Goal: Task Accomplishment & Management: Manage account settings

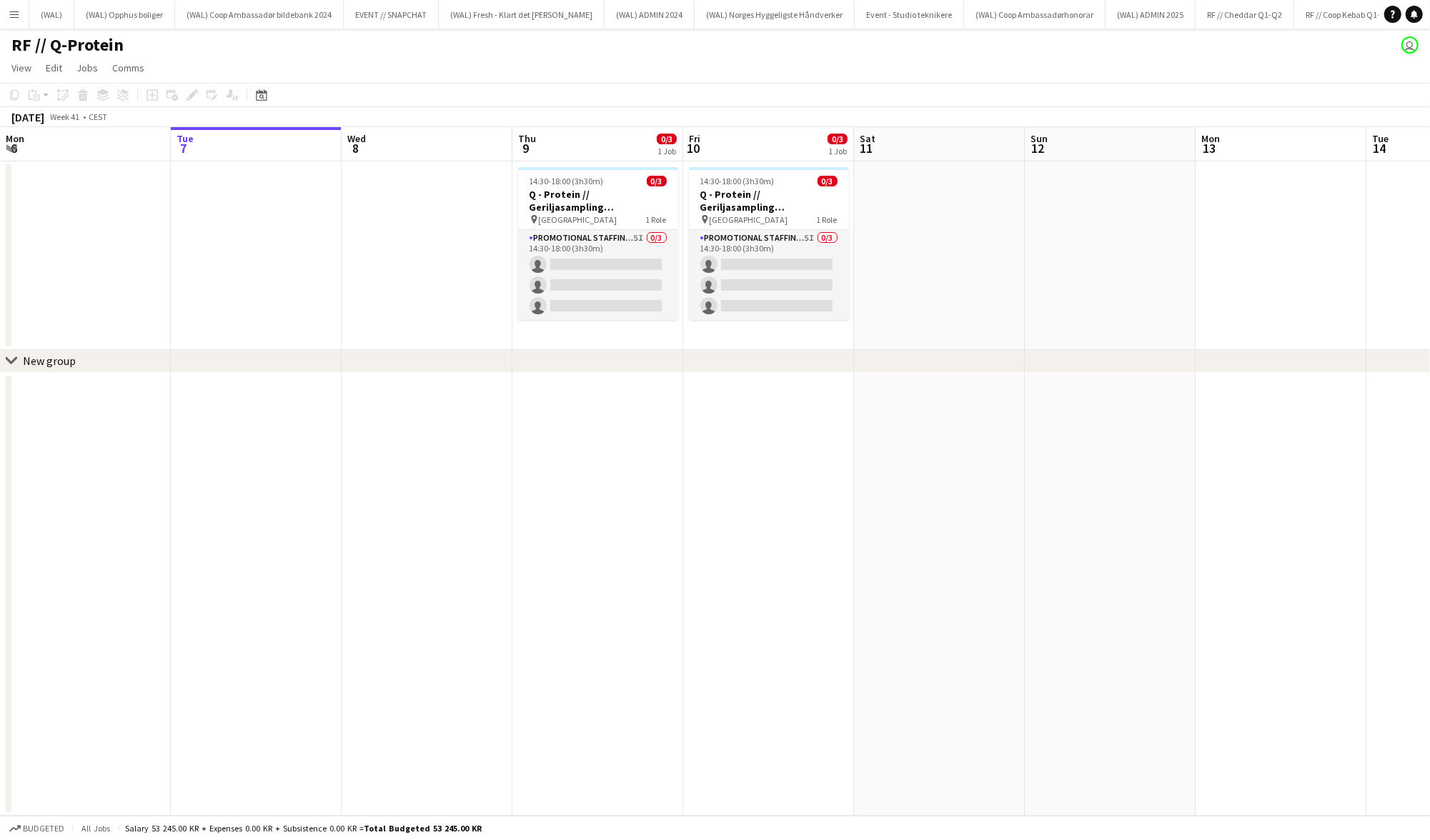
scroll to position [0, 456]
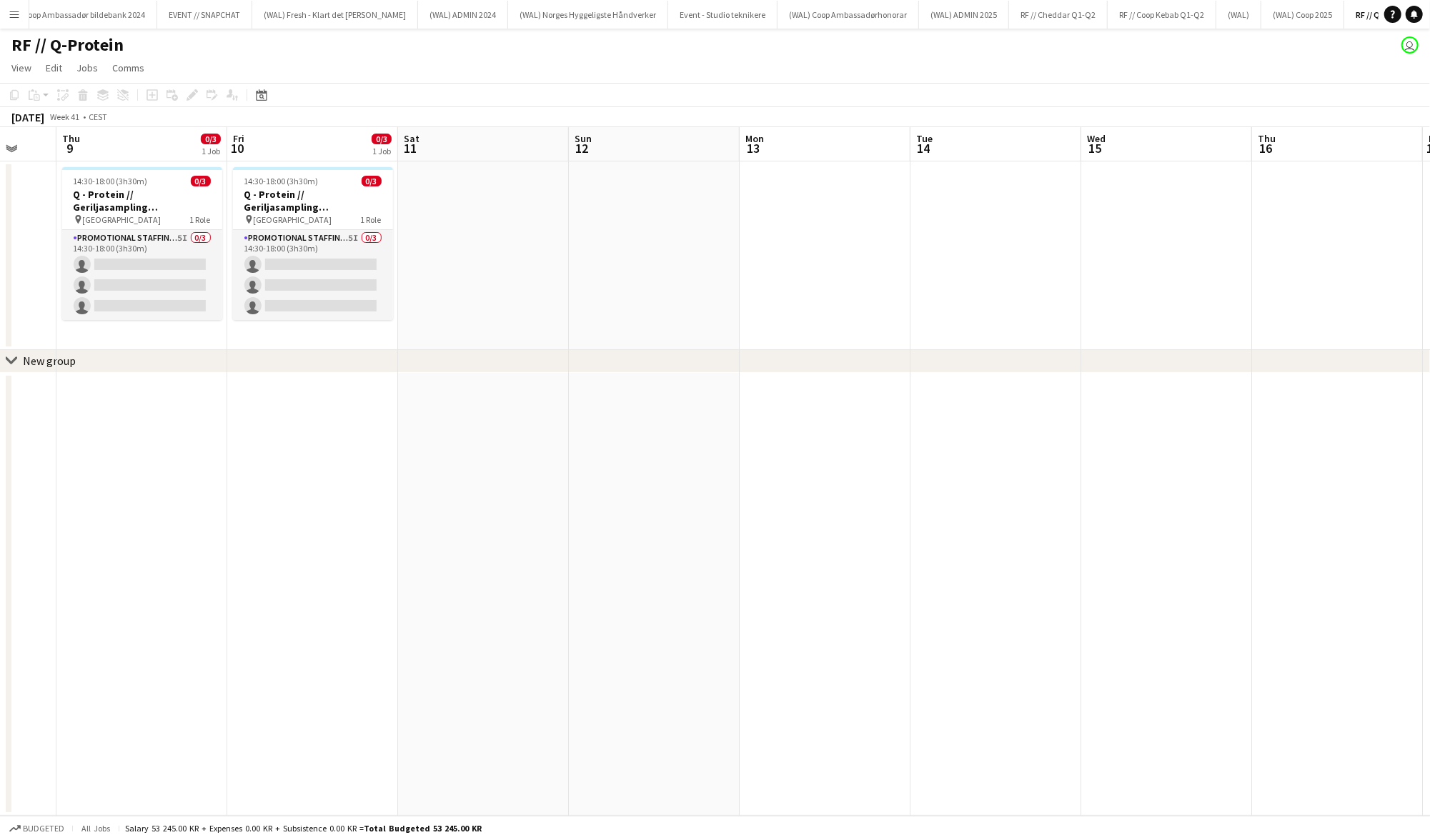
click at [5, 10] on button "Menu" at bounding box center [14, 14] width 29 height 29
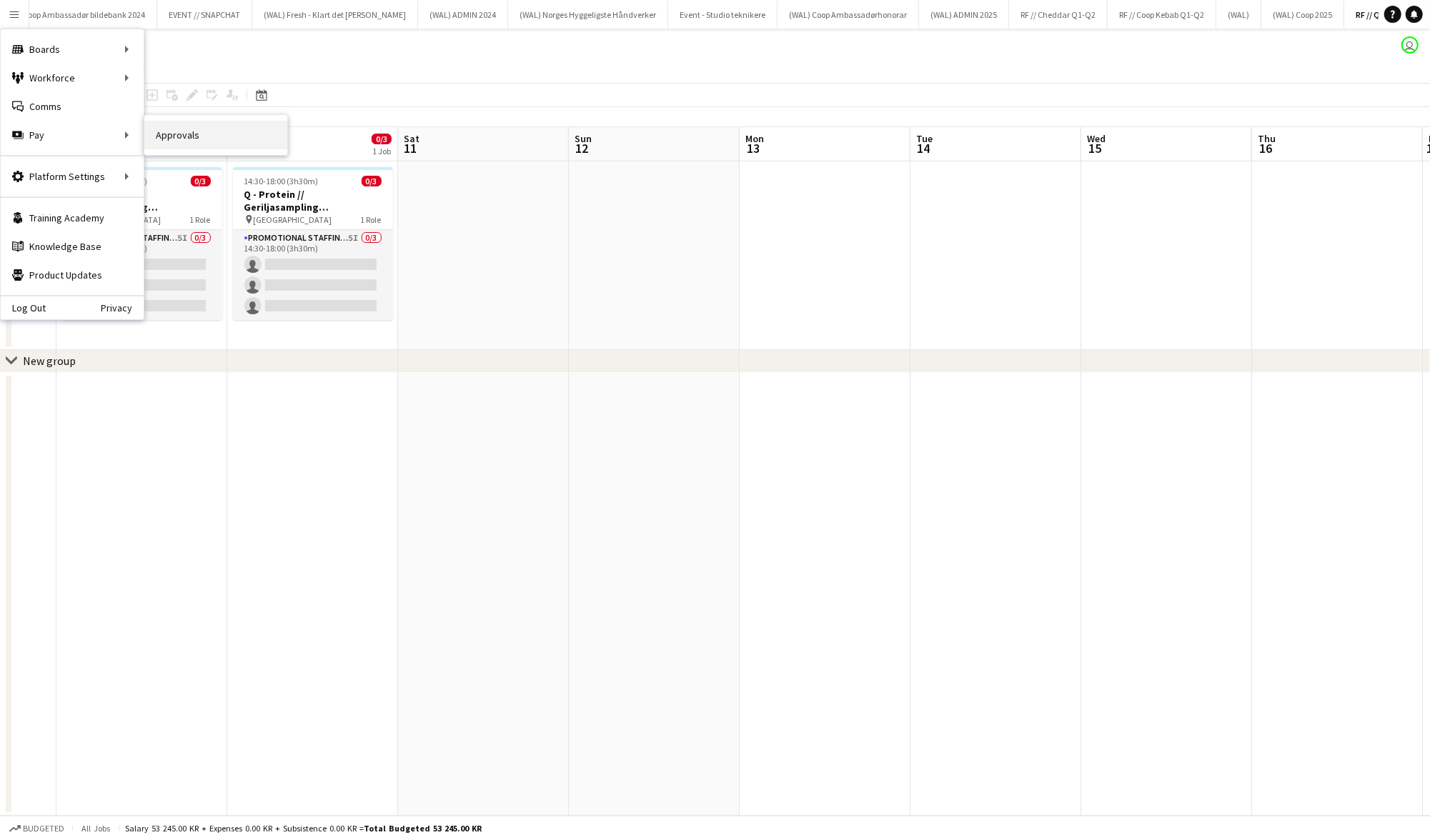
click at [225, 146] on link "Approvals" at bounding box center [215, 135] width 142 height 29
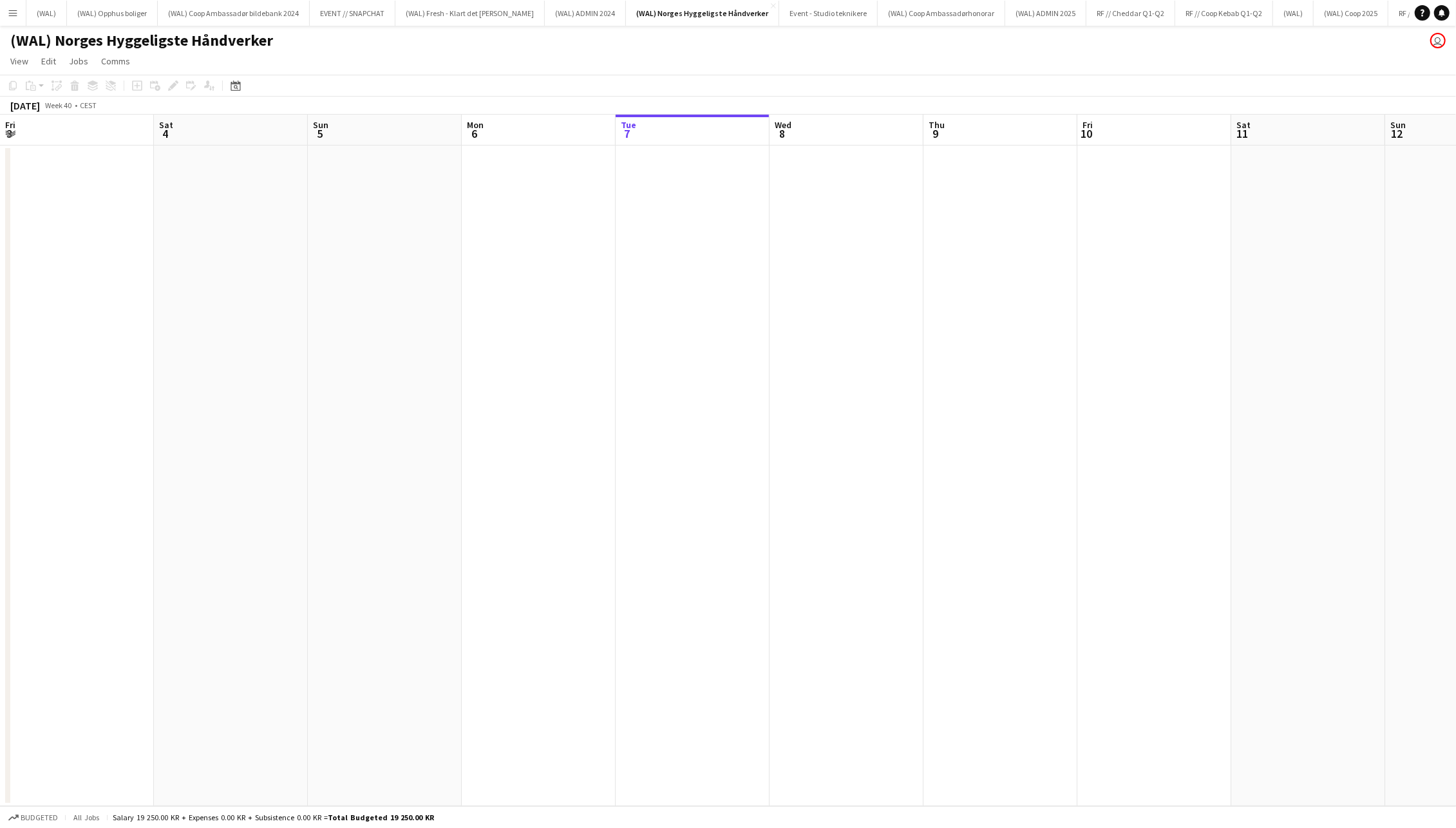
scroll to position [0, 307]
click at [20, 6] on button "Menu" at bounding box center [13, 13] width 26 height 26
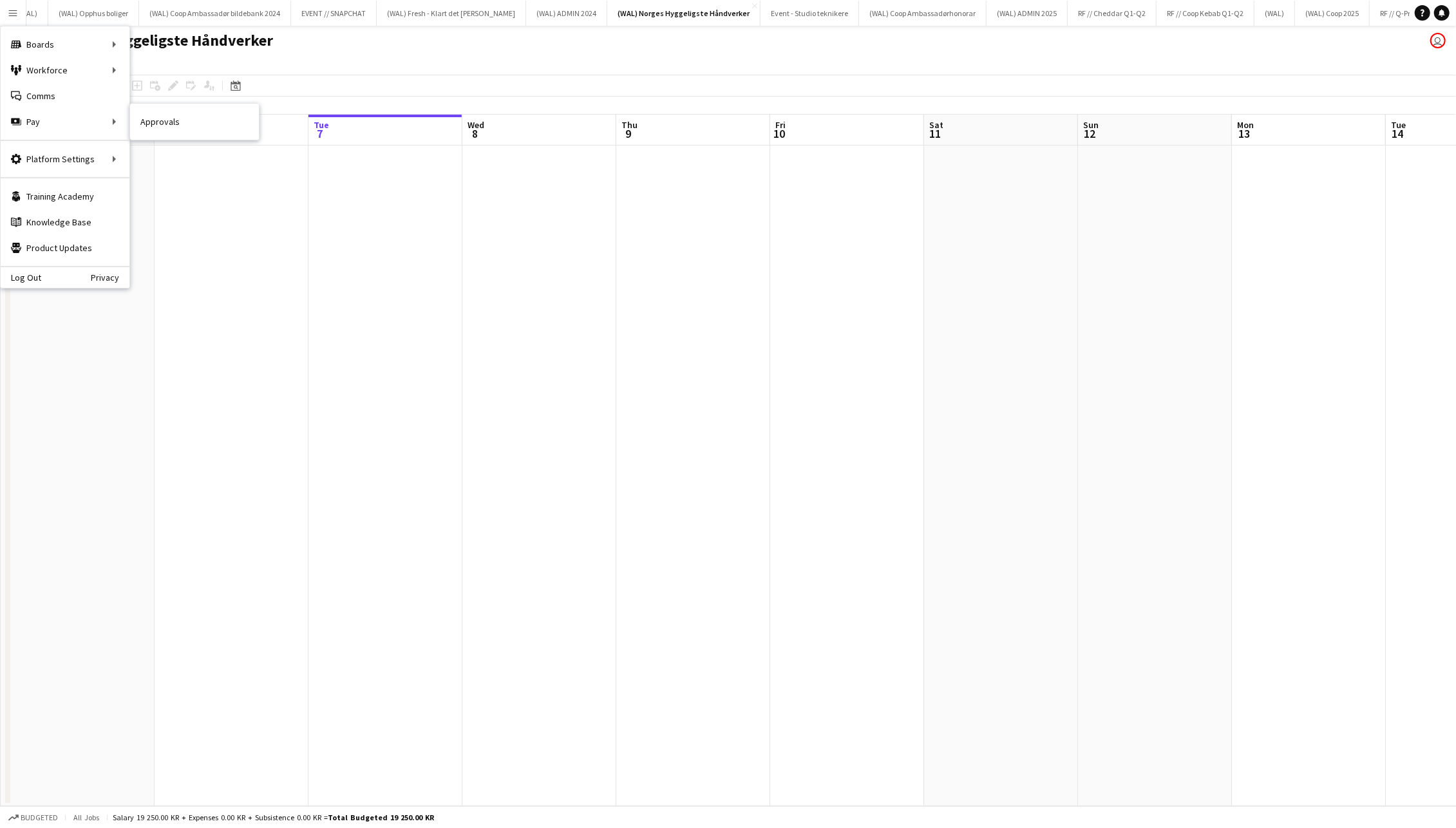
click at [222, 135] on nav "Approvals" at bounding box center [194, 122] width 128 height 36
click at [227, 128] on link "Approvals" at bounding box center [194, 122] width 128 height 26
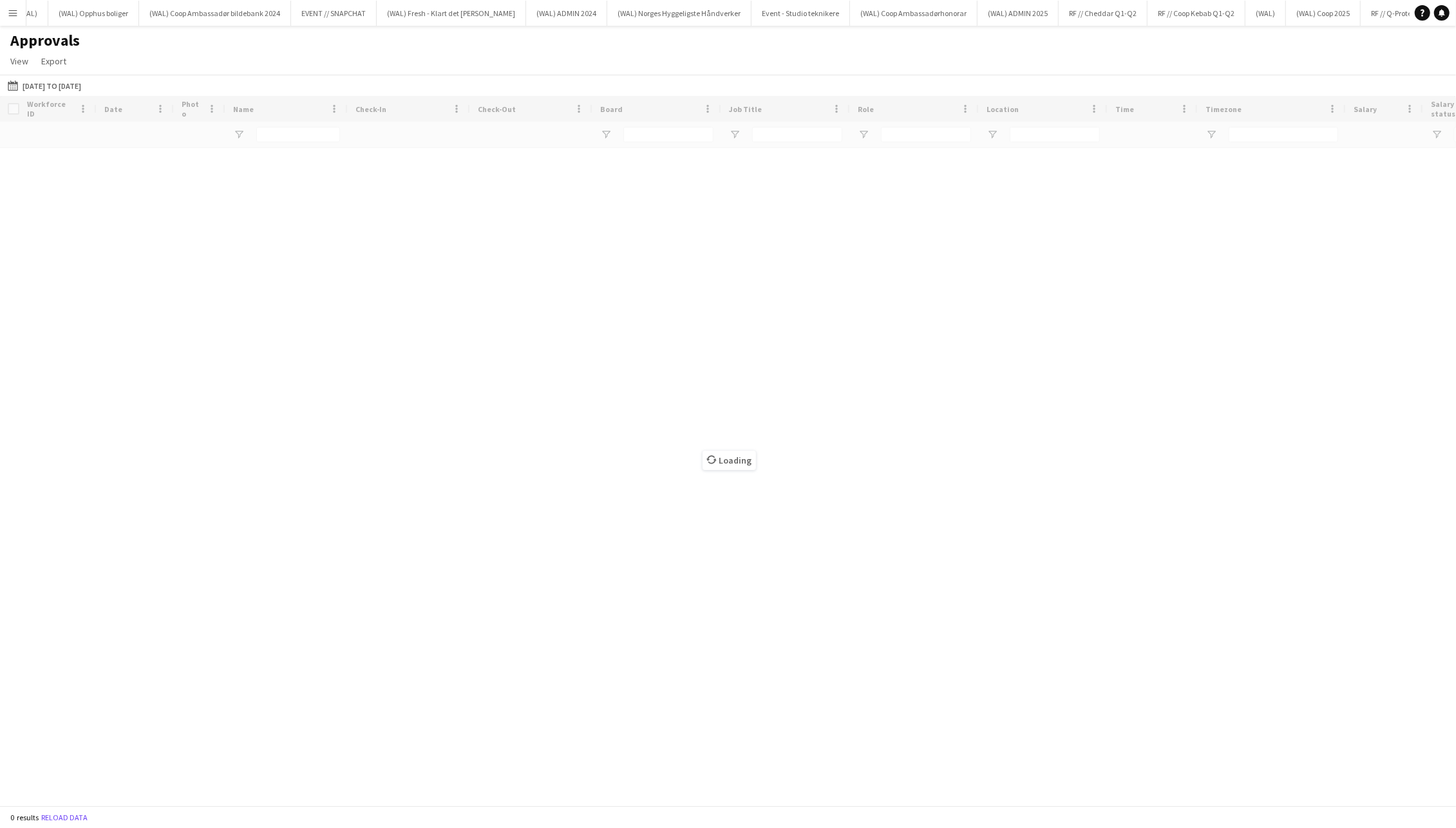
scroll to position [0, 15]
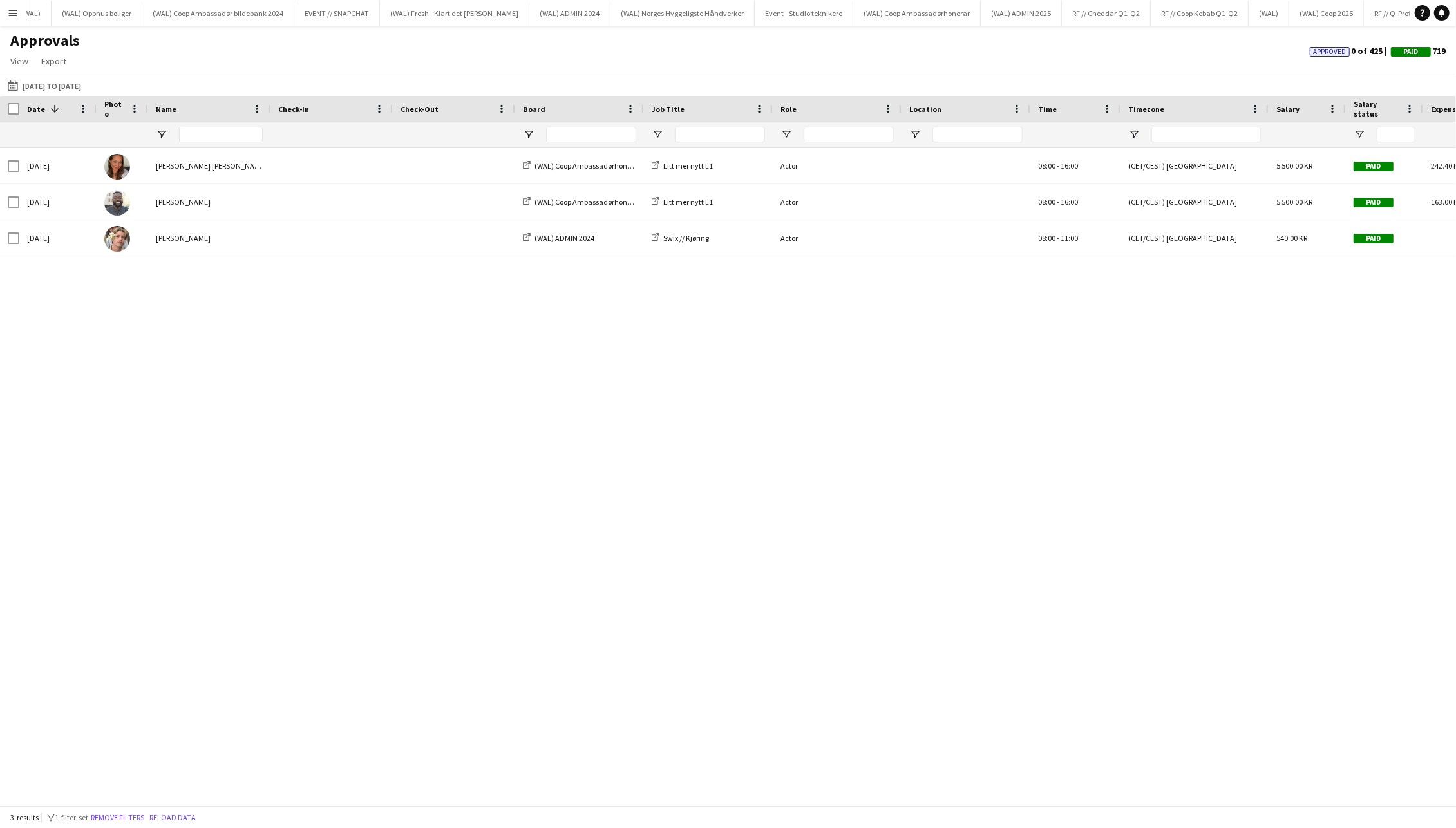
click at [20, 19] on button "Menu" at bounding box center [13, 13] width 26 height 26
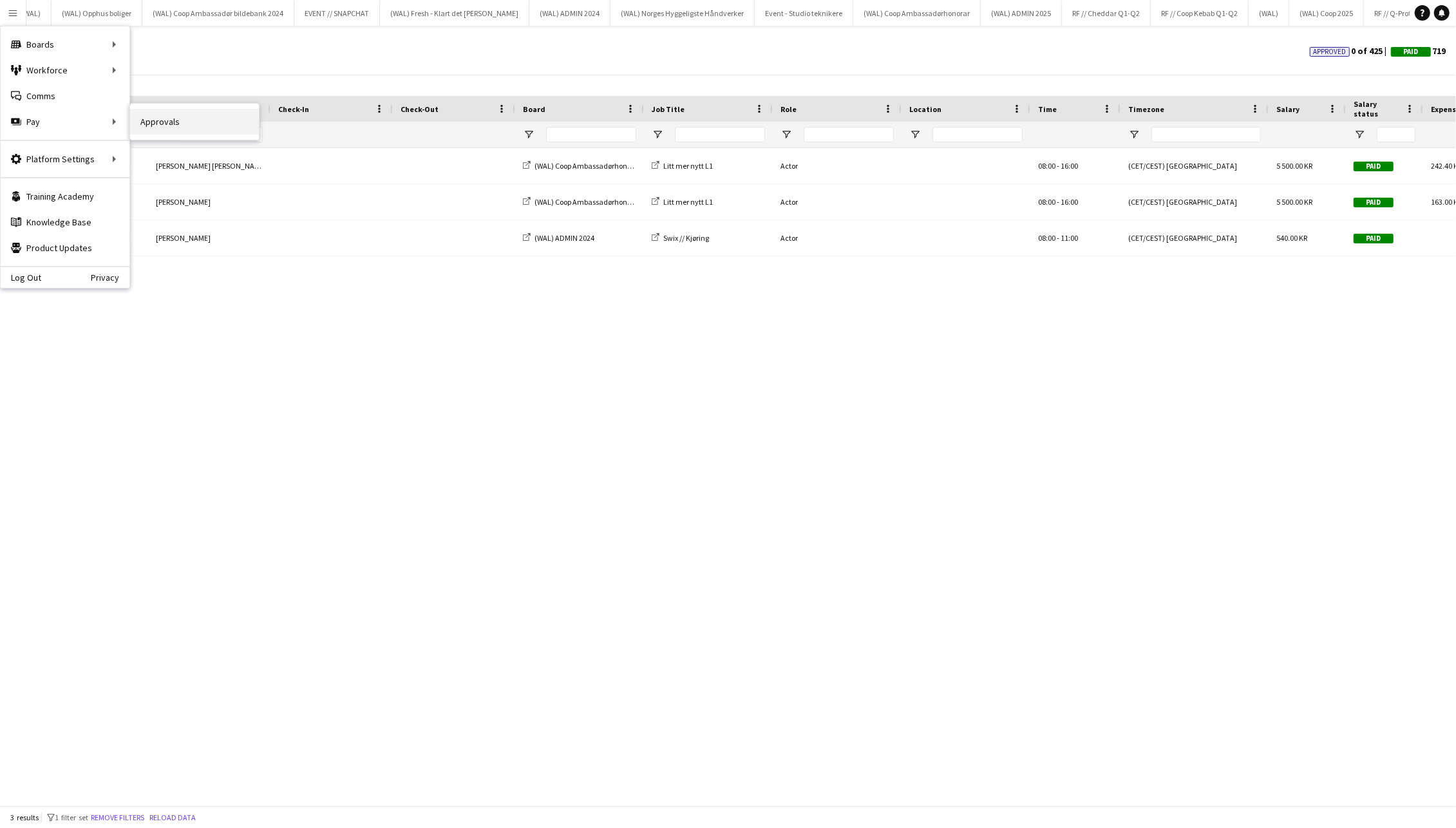
click at [178, 111] on link "Approvals" at bounding box center [194, 122] width 128 height 26
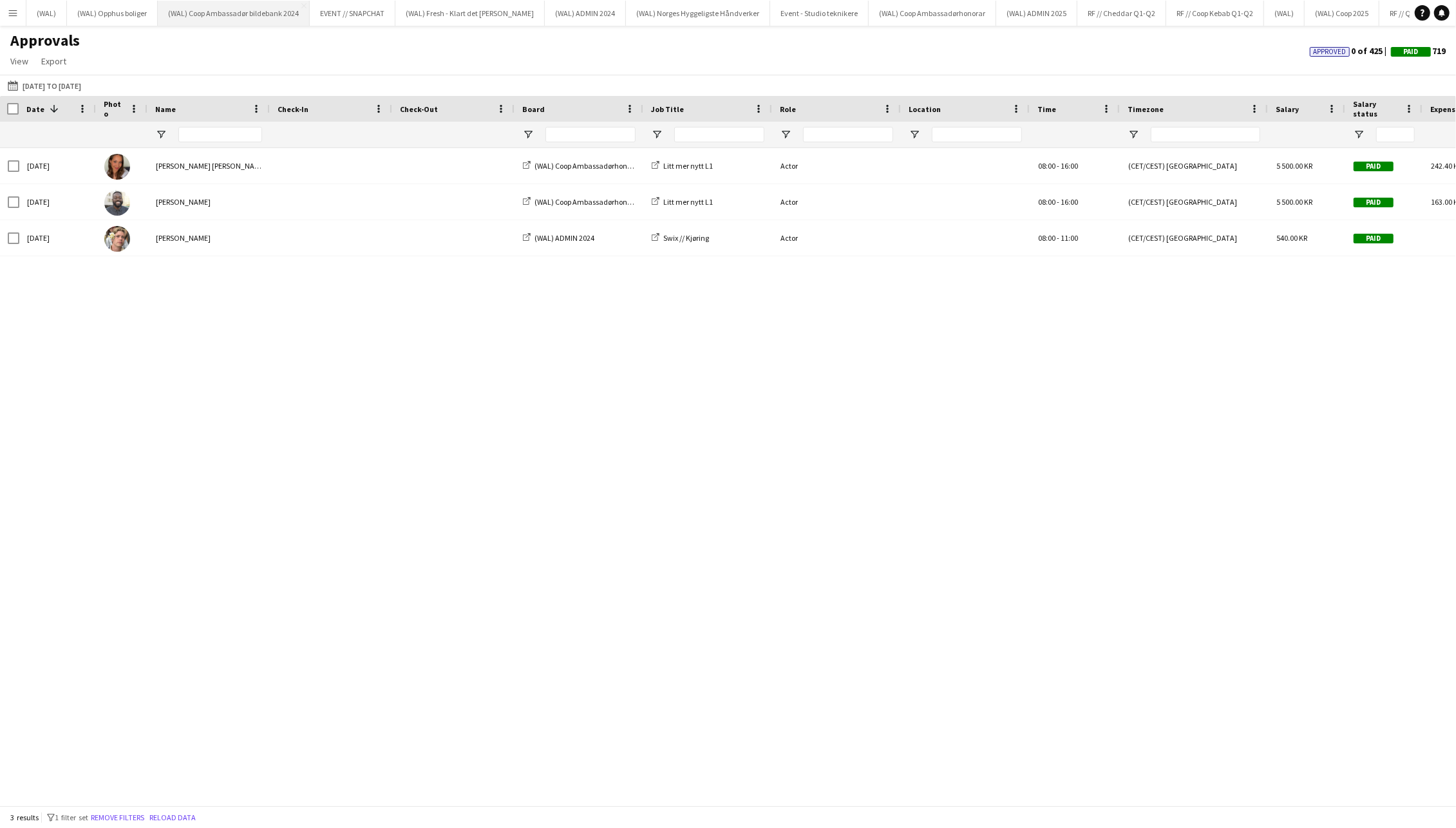
scroll to position [0, 0]
click at [52, 15] on button "(WAL) Close" at bounding box center [46, 13] width 41 height 25
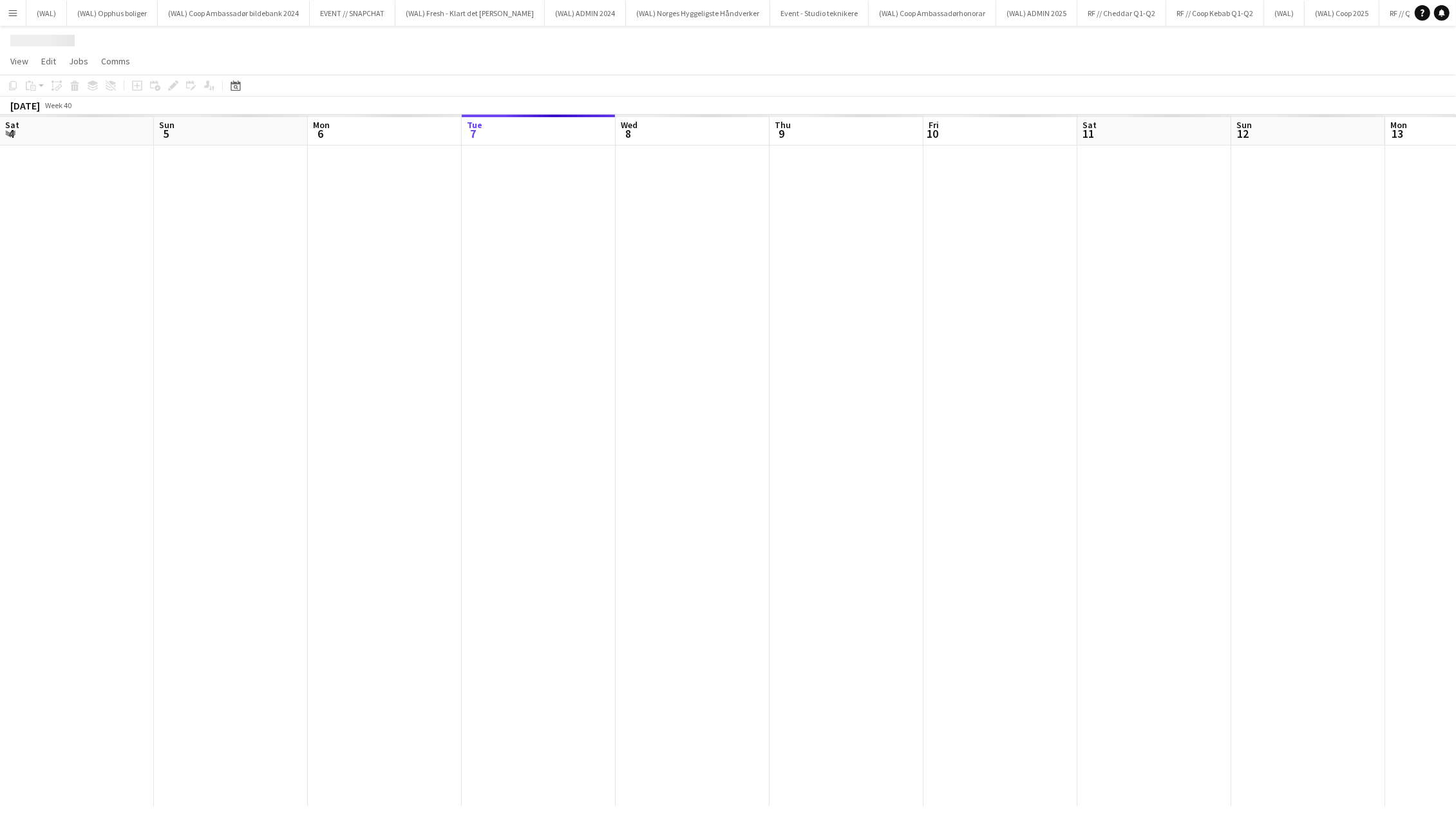
scroll to position [0, 307]
click at [4, 14] on button "Menu" at bounding box center [13, 13] width 26 height 26
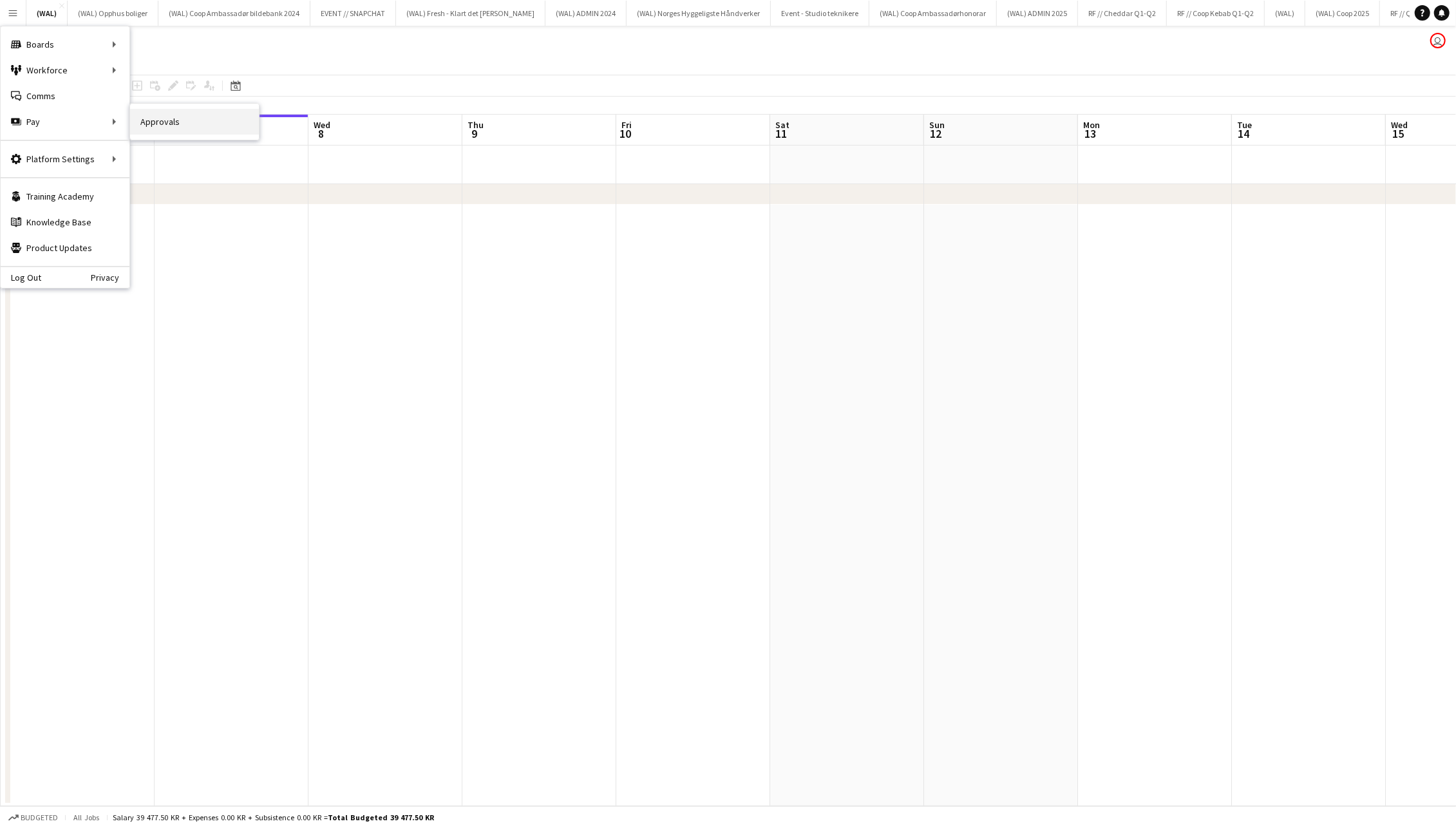
click at [158, 122] on link "Approvals" at bounding box center [194, 122] width 128 height 26
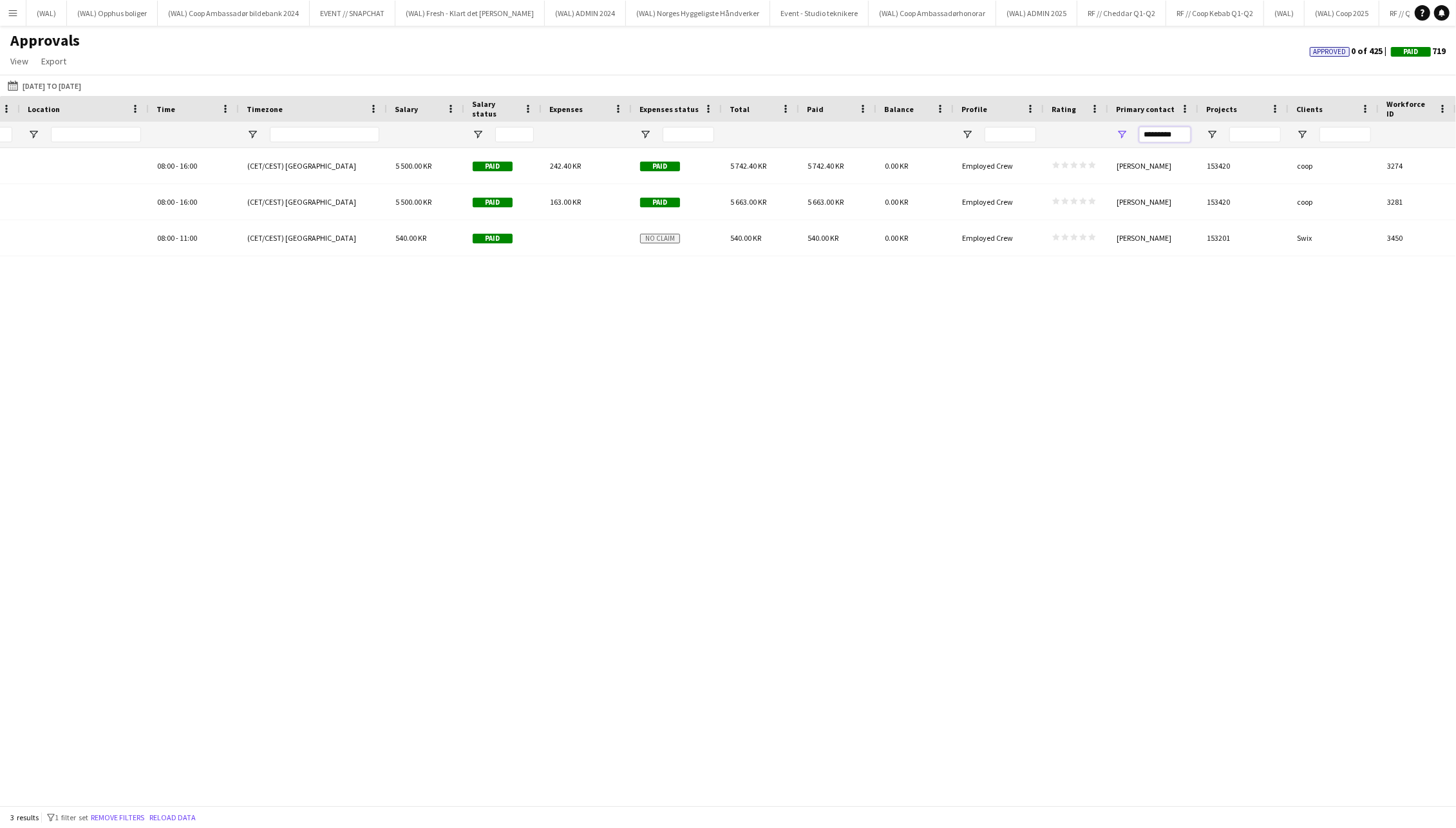
click at [1178, 135] on input "*********" at bounding box center [1164, 134] width 51 height 15
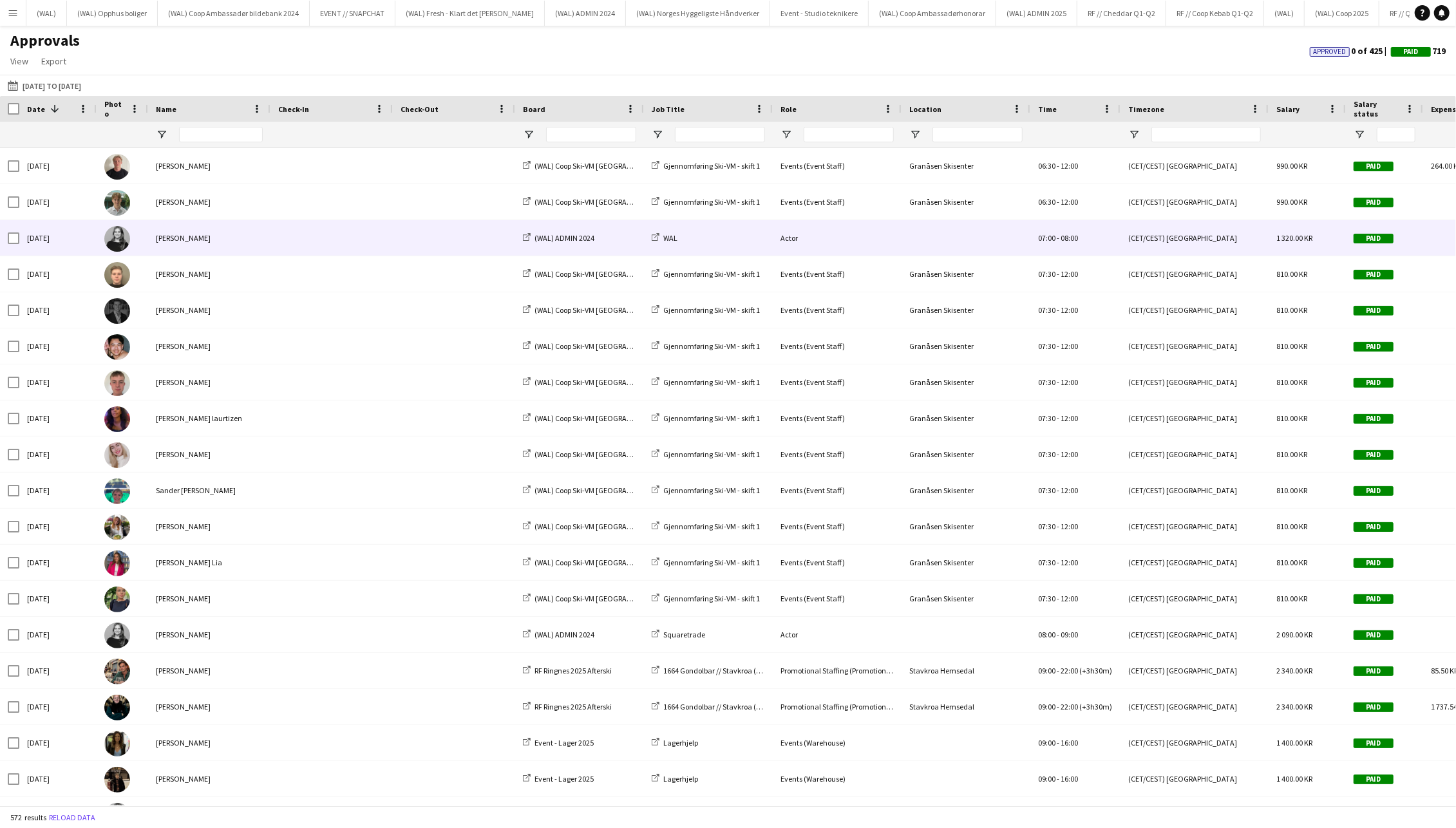
click at [248, 249] on div "Mathilde Bugen" at bounding box center [209, 238] width 123 height 36
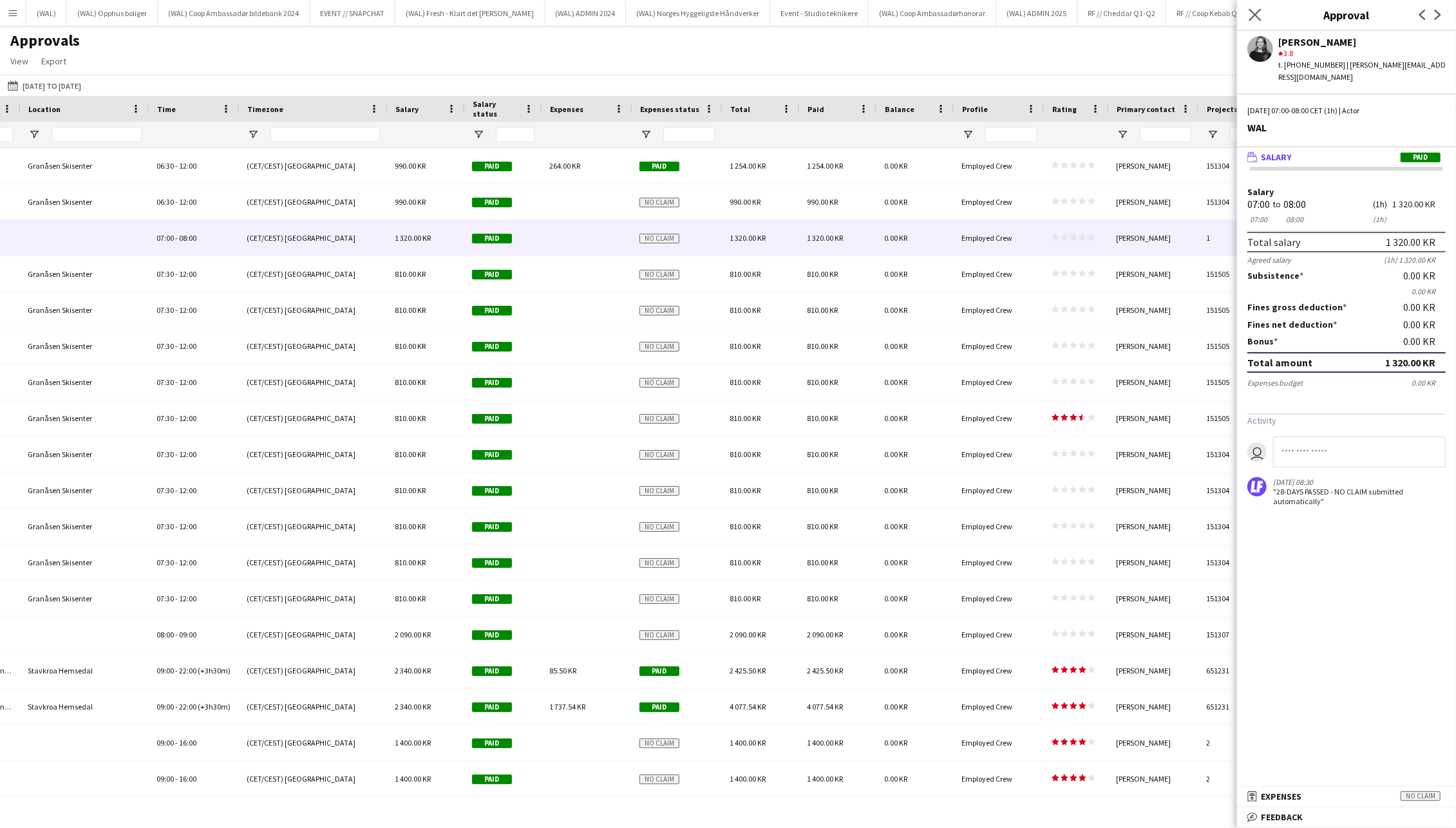
click at [1261, 19] on icon "Close pop-in" at bounding box center [1254, 14] width 12 height 12
